Goal: Task Accomplishment & Management: Use online tool/utility

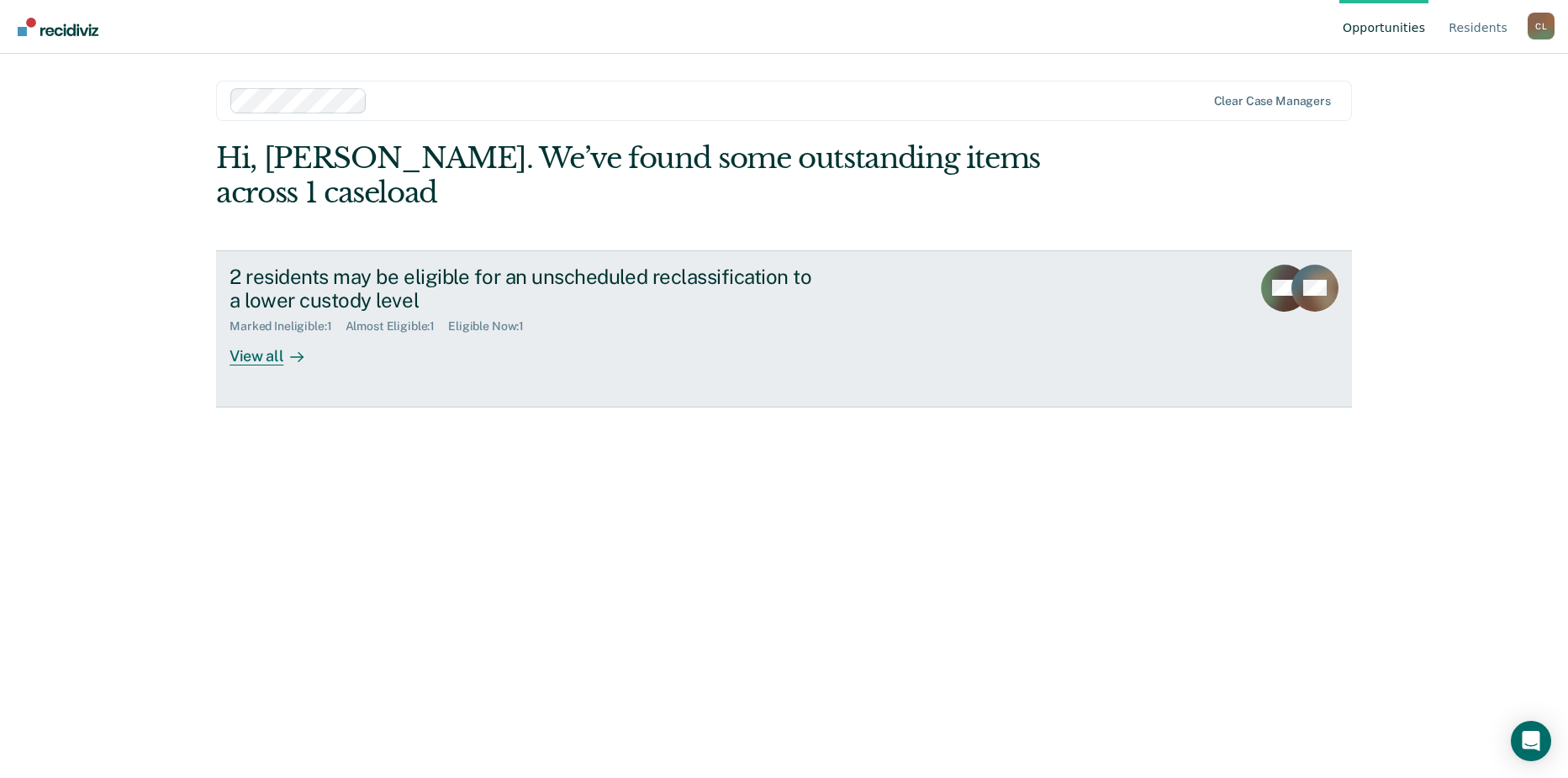
click at [1270, 254] on icon at bounding box center [1266, 275] width 58 height 72
